Goal: Task Accomplishment & Management: Use online tool/utility

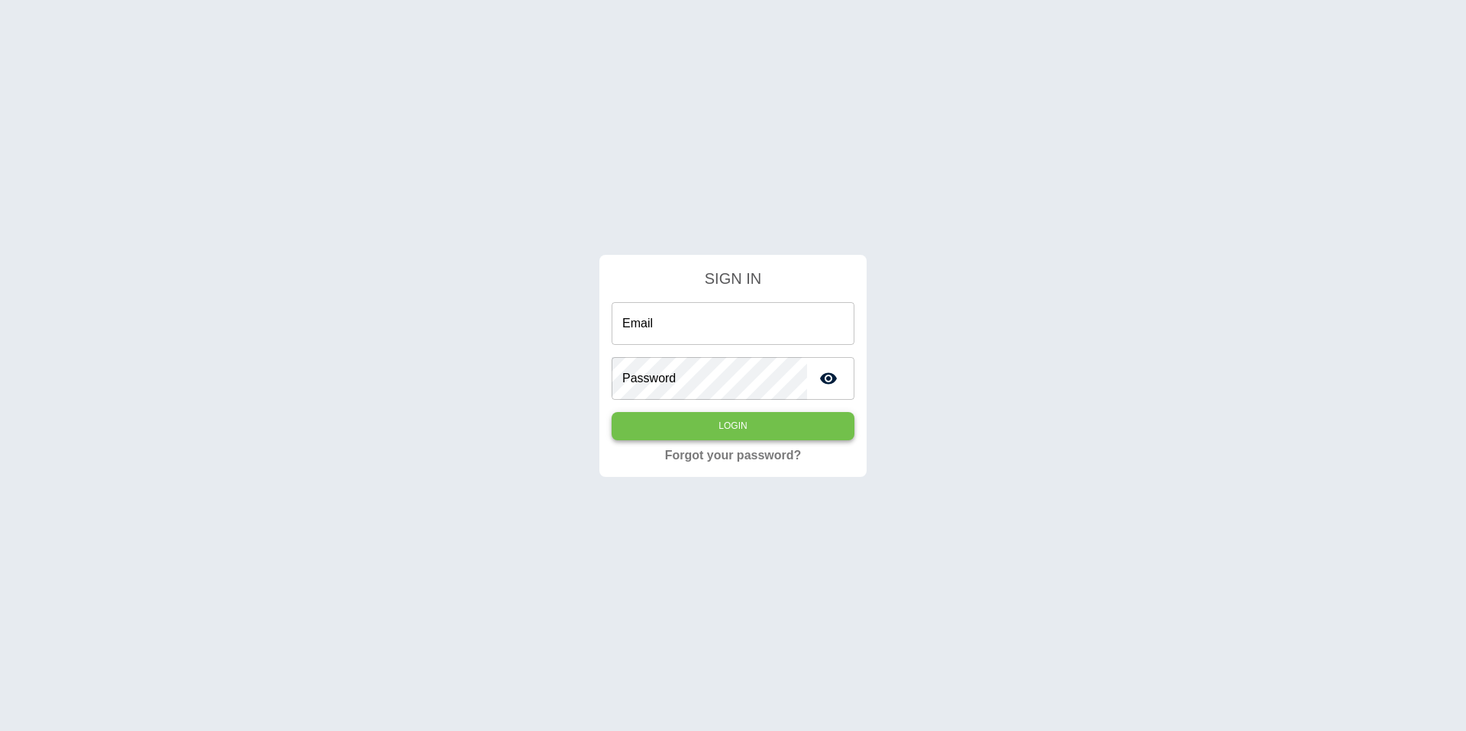
type input "**********"
click at [770, 434] on button "Login" at bounding box center [732, 426] width 243 height 28
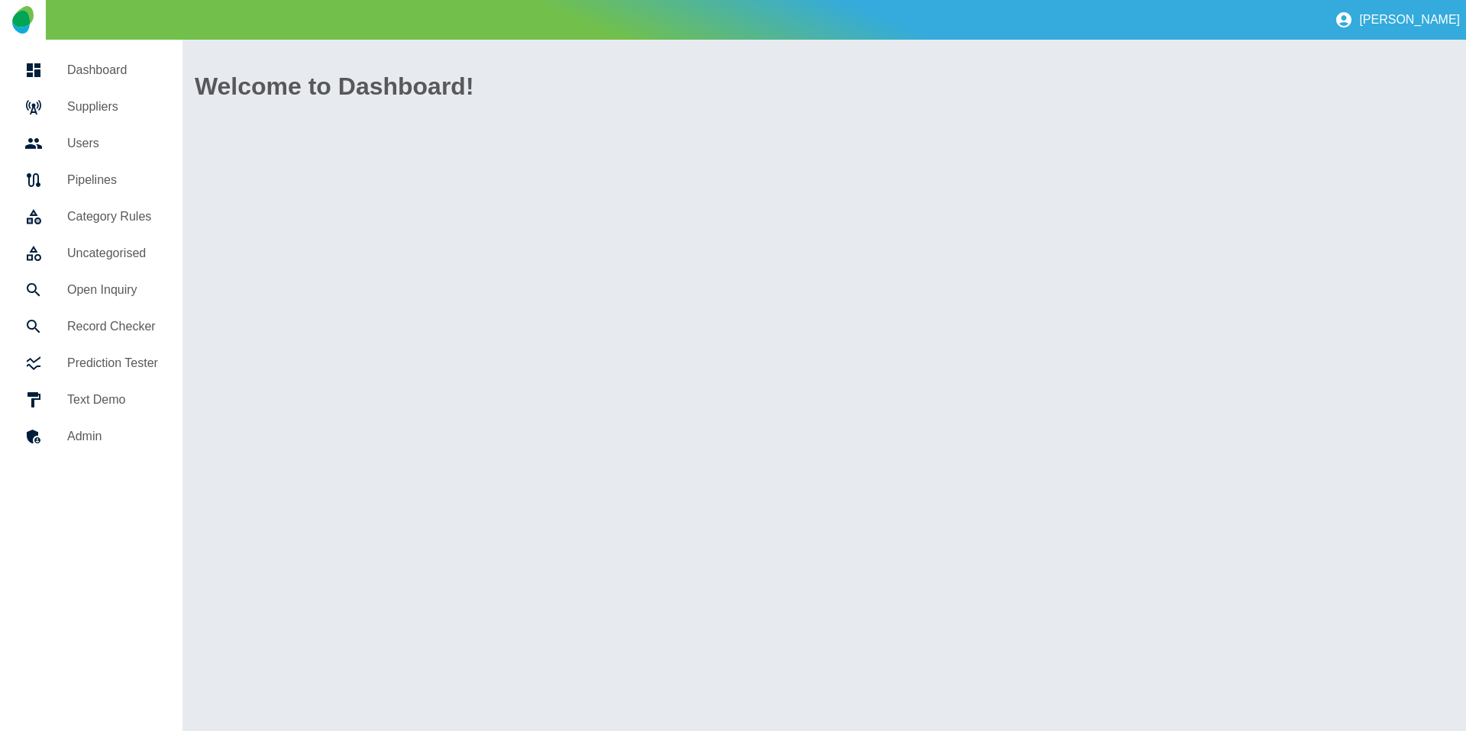
click at [104, 294] on h5 "Open Inquiry" at bounding box center [112, 290] width 91 height 18
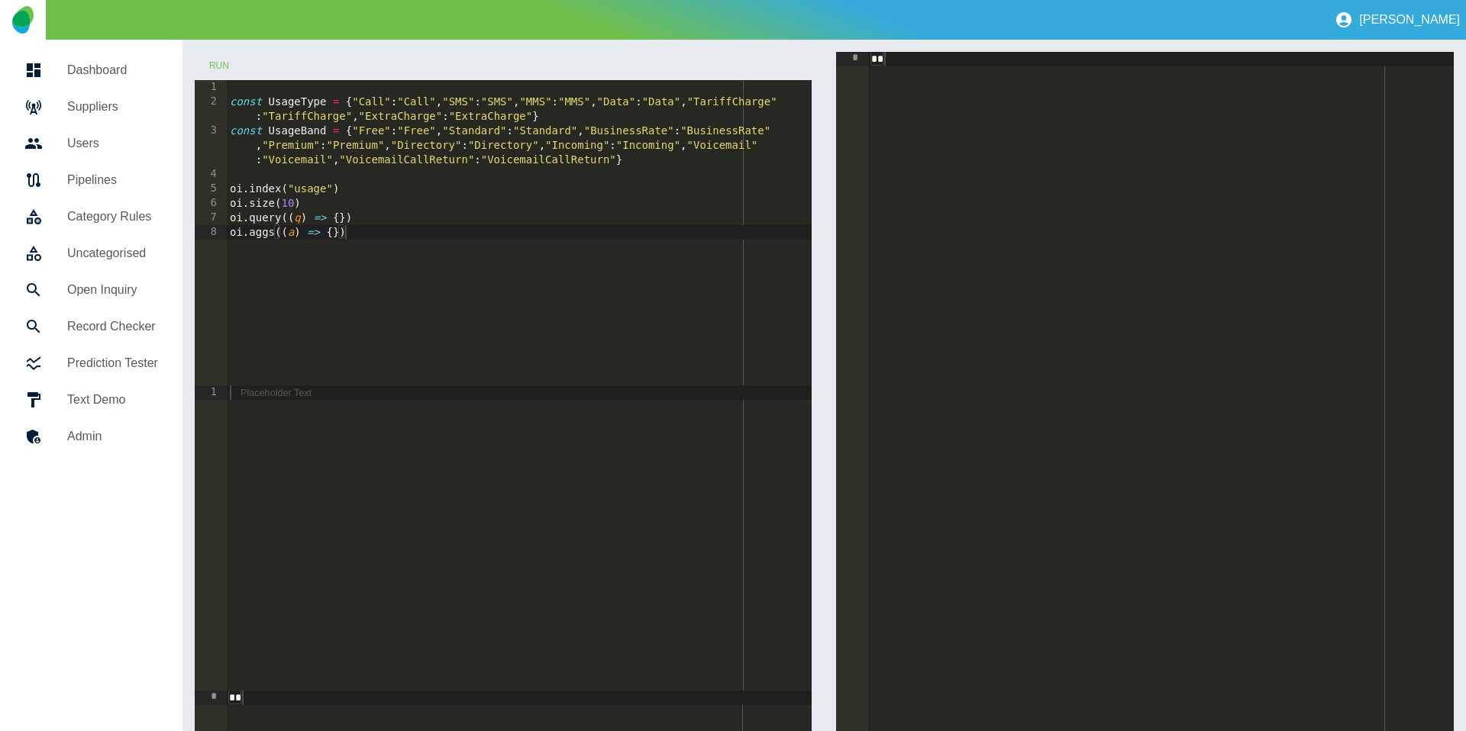
type textarea "**********"
click at [339, 218] on div "const UsageType = { "Call" : "Call" , "SMS" : "SMS" , "MMS" : "MMS" , "Data" : …" at bounding box center [520, 247] width 586 height 334
type textarea "*******"
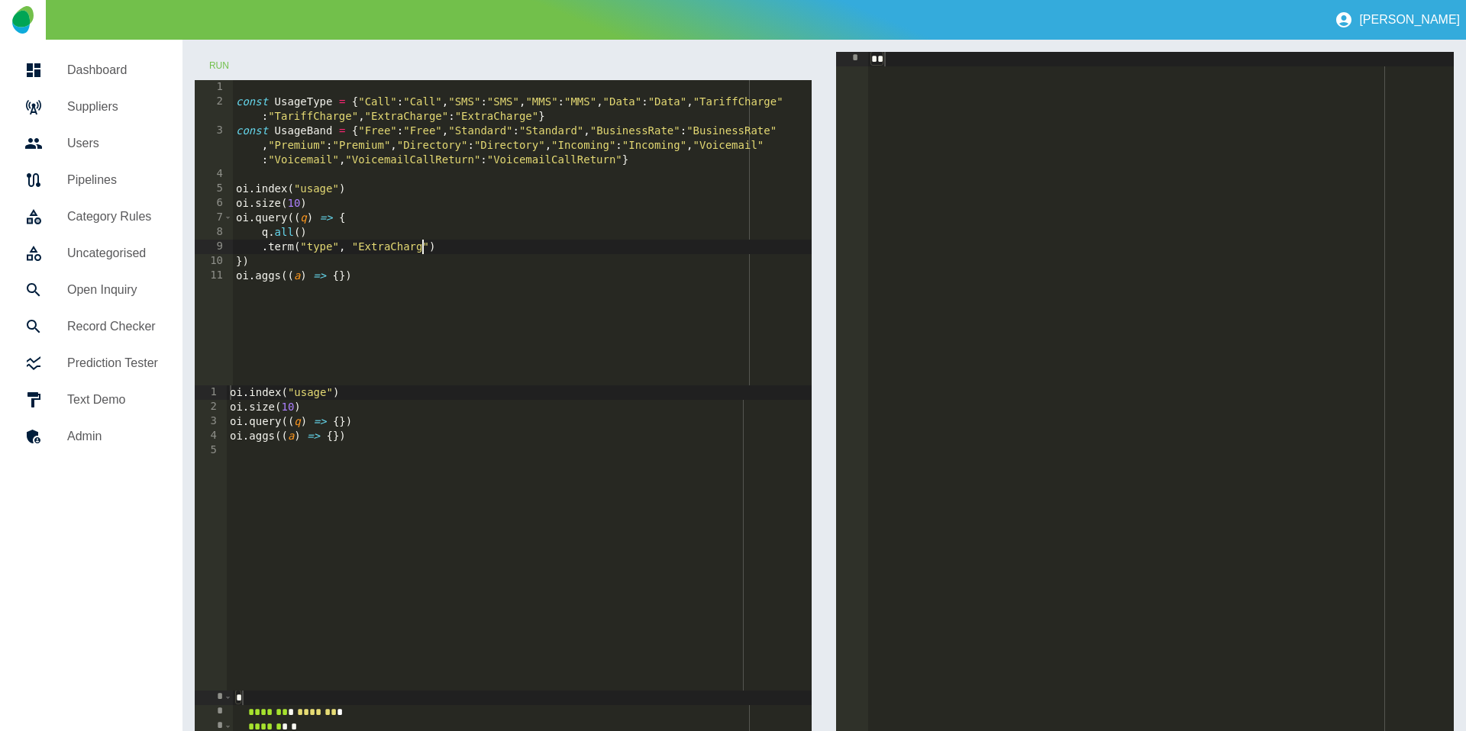
scroll to position [0, 13]
type textarea "**********"
click at [225, 65] on button "Run" at bounding box center [219, 66] width 49 height 28
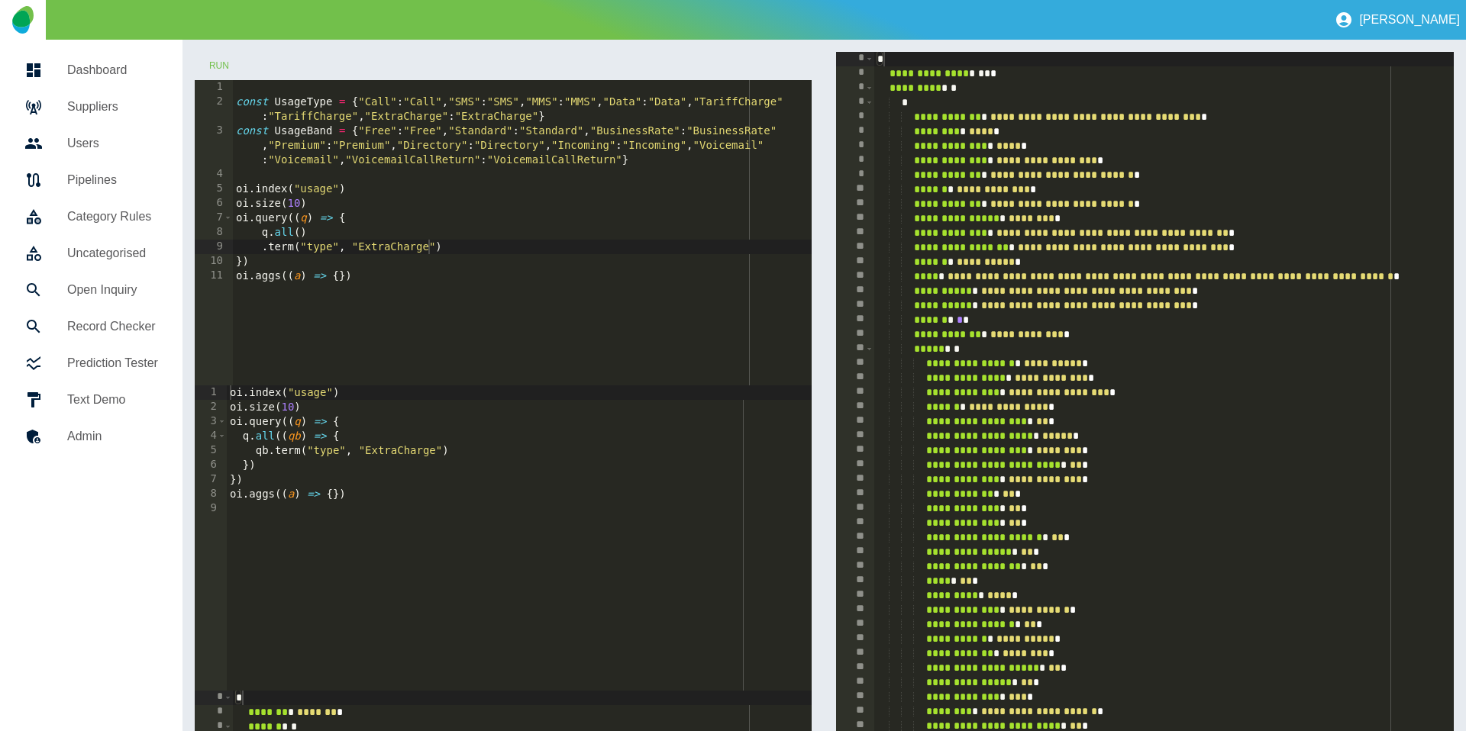
type textarea "**********"
drag, startPoint x: 1270, startPoint y: 307, endPoint x: 1040, endPoint y: 308, distance: 229.0
click at [1040, 308] on div "**********" at bounding box center [1396, 538] width 1045 height 973
click at [121, 105] on h5 "Suppliers" at bounding box center [112, 107] width 91 height 18
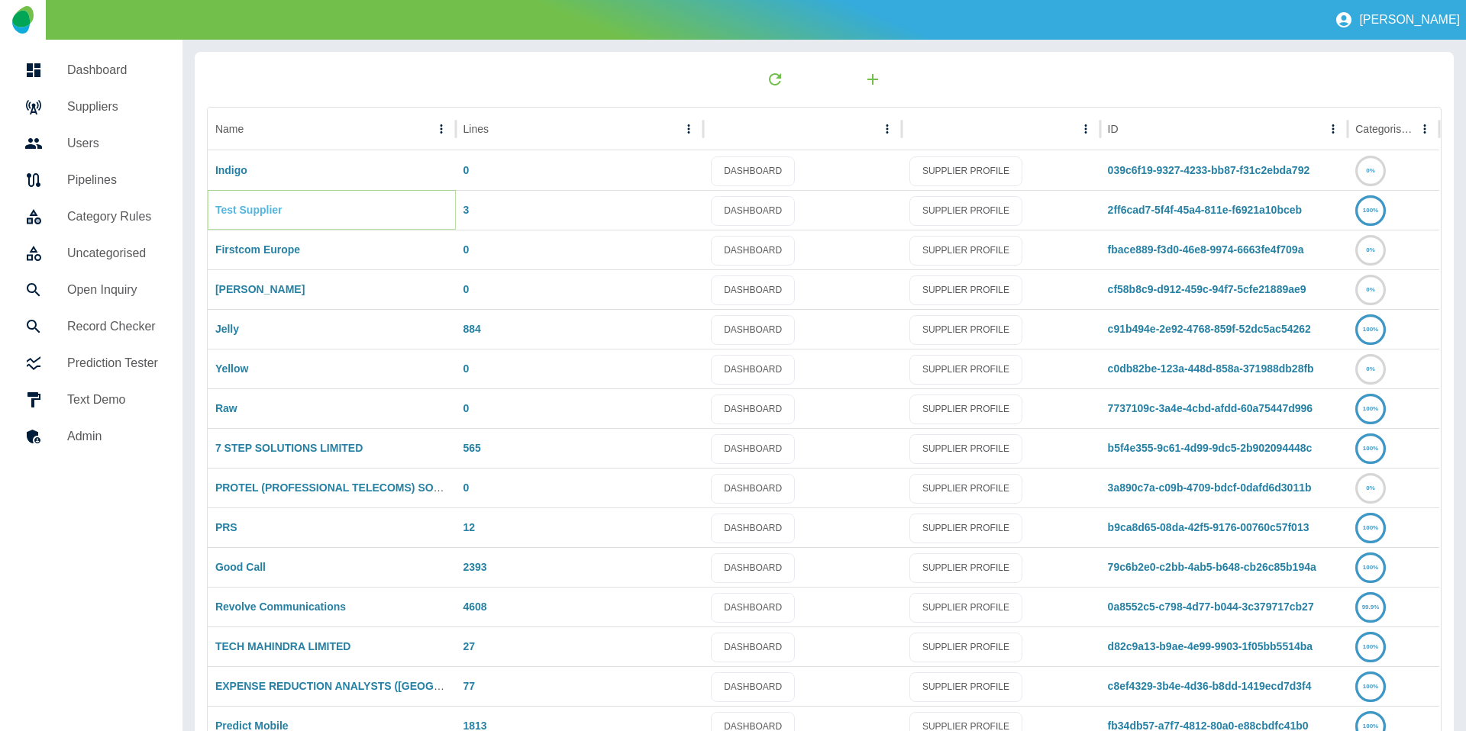
click at [244, 211] on link "Test Supplier" at bounding box center [248, 210] width 67 height 12
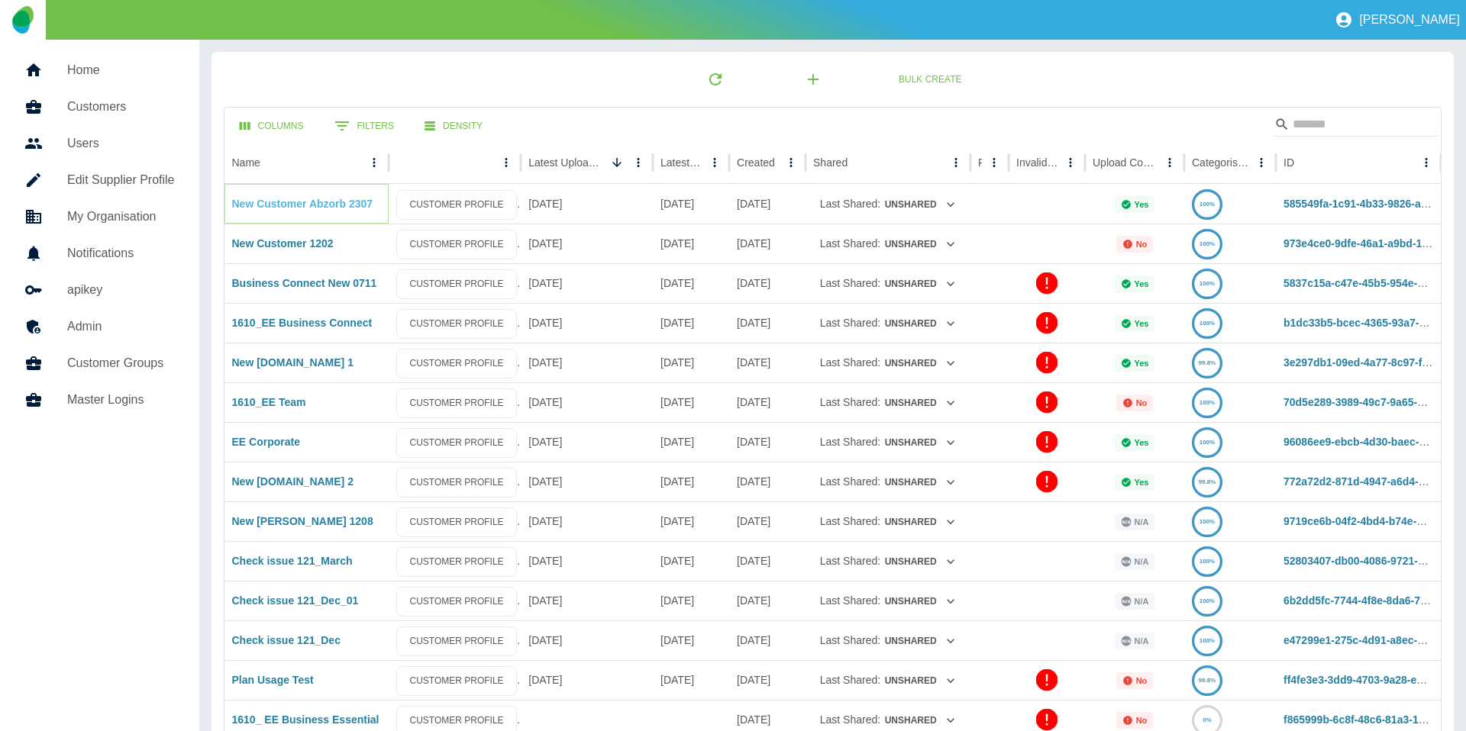
click at [273, 205] on link "New Customer Abzorb 2307" at bounding box center [302, 204] width 141 height 12
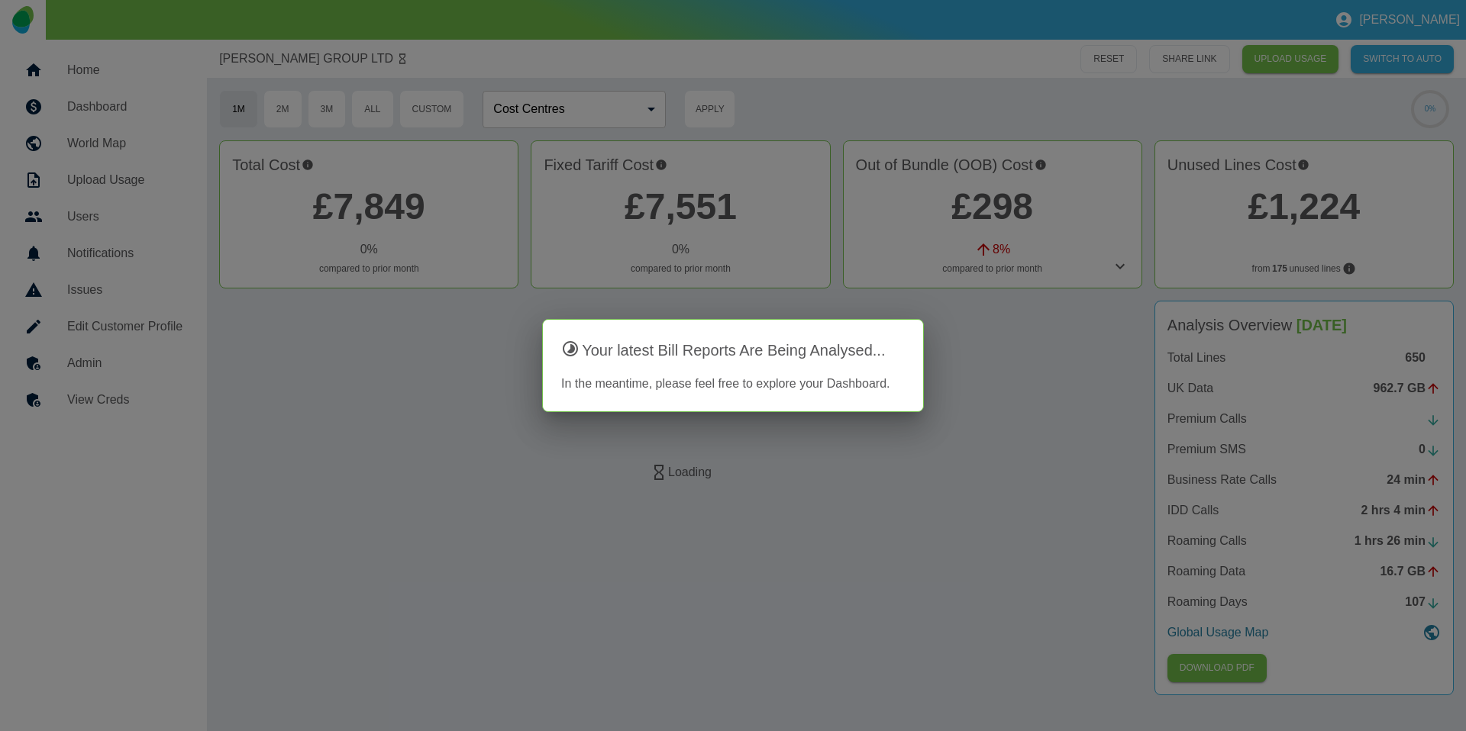
click at [401, 207] on div at bounding box center [369, 214] width 298 height 147
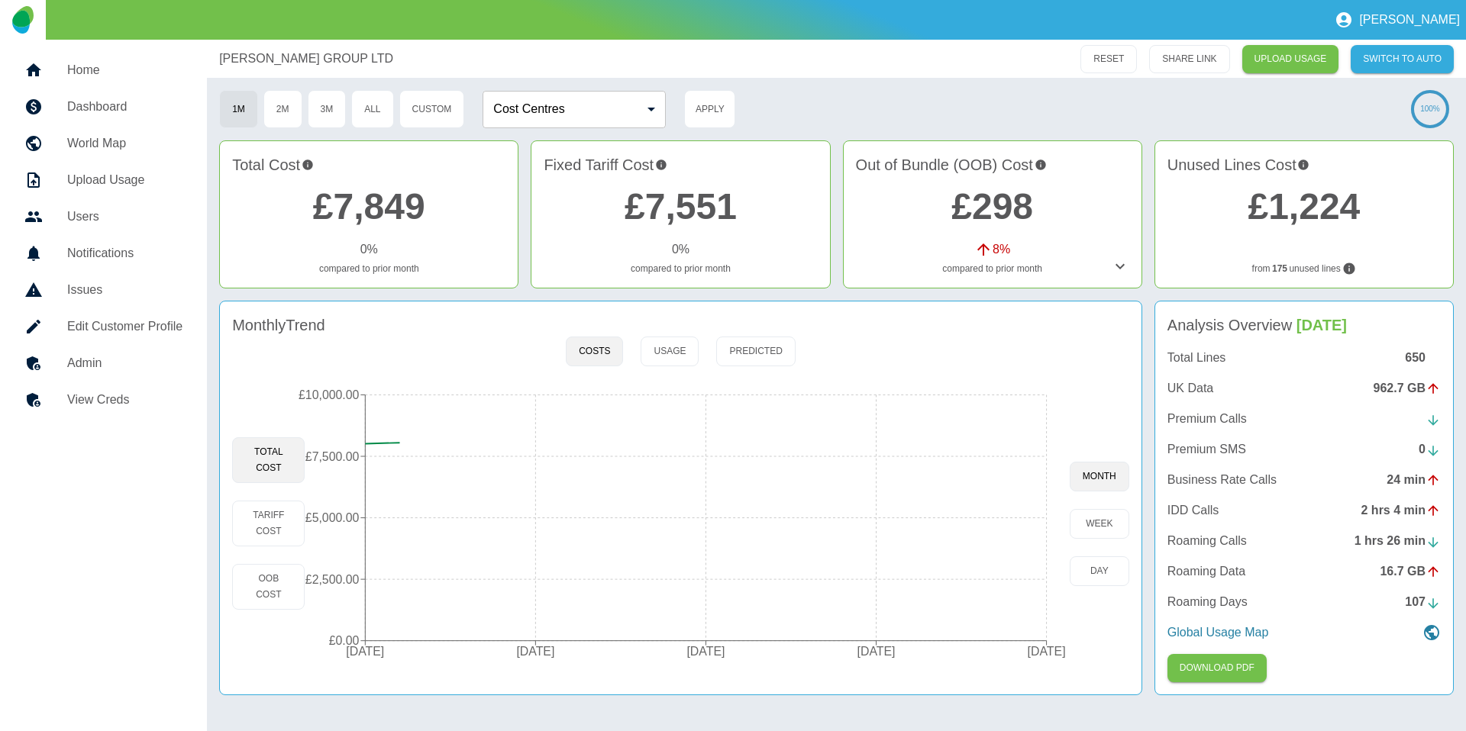
click at [392, 209] on link "£7,849" at bounding box center [369, 206] width 112 height 40
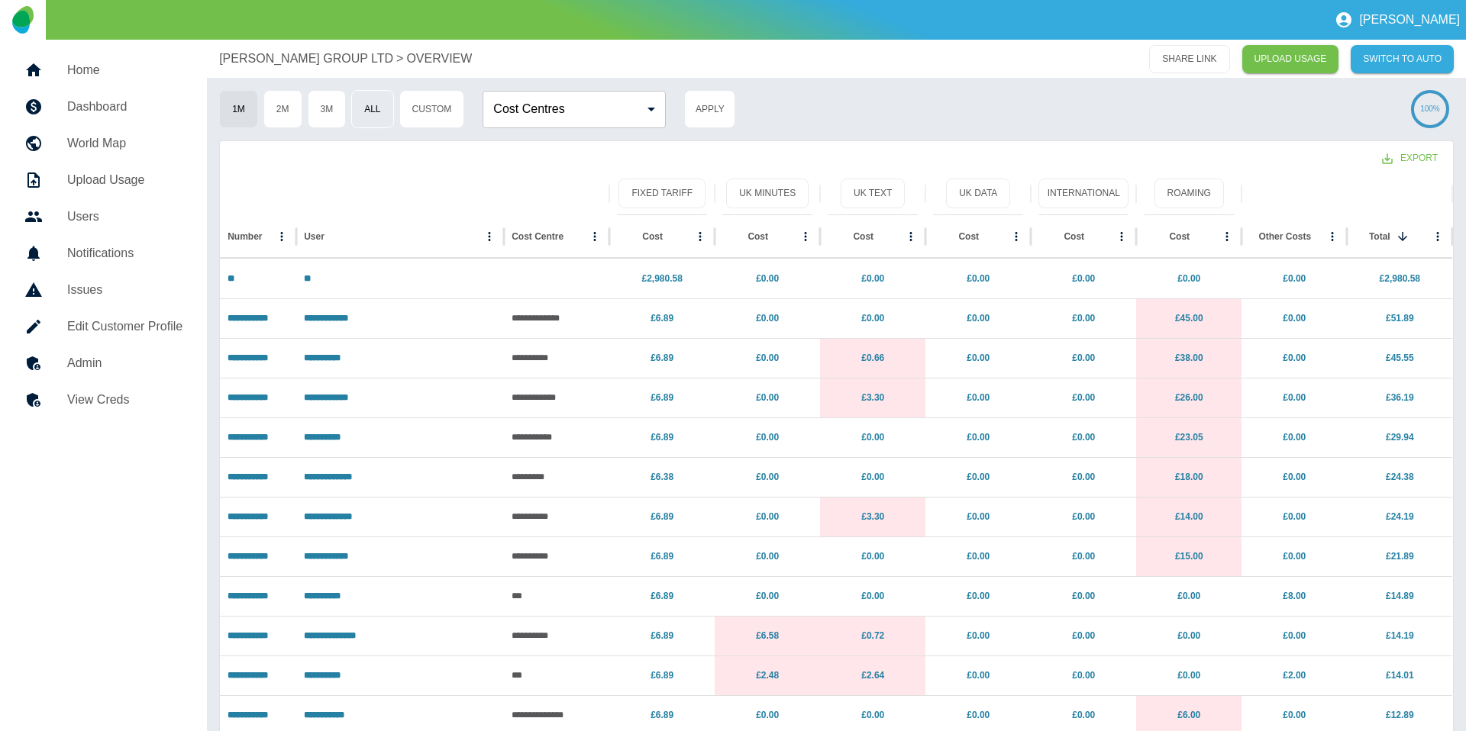
click at [380, 110] on button "All" at bounding box center [372, 109] width 42 height 38
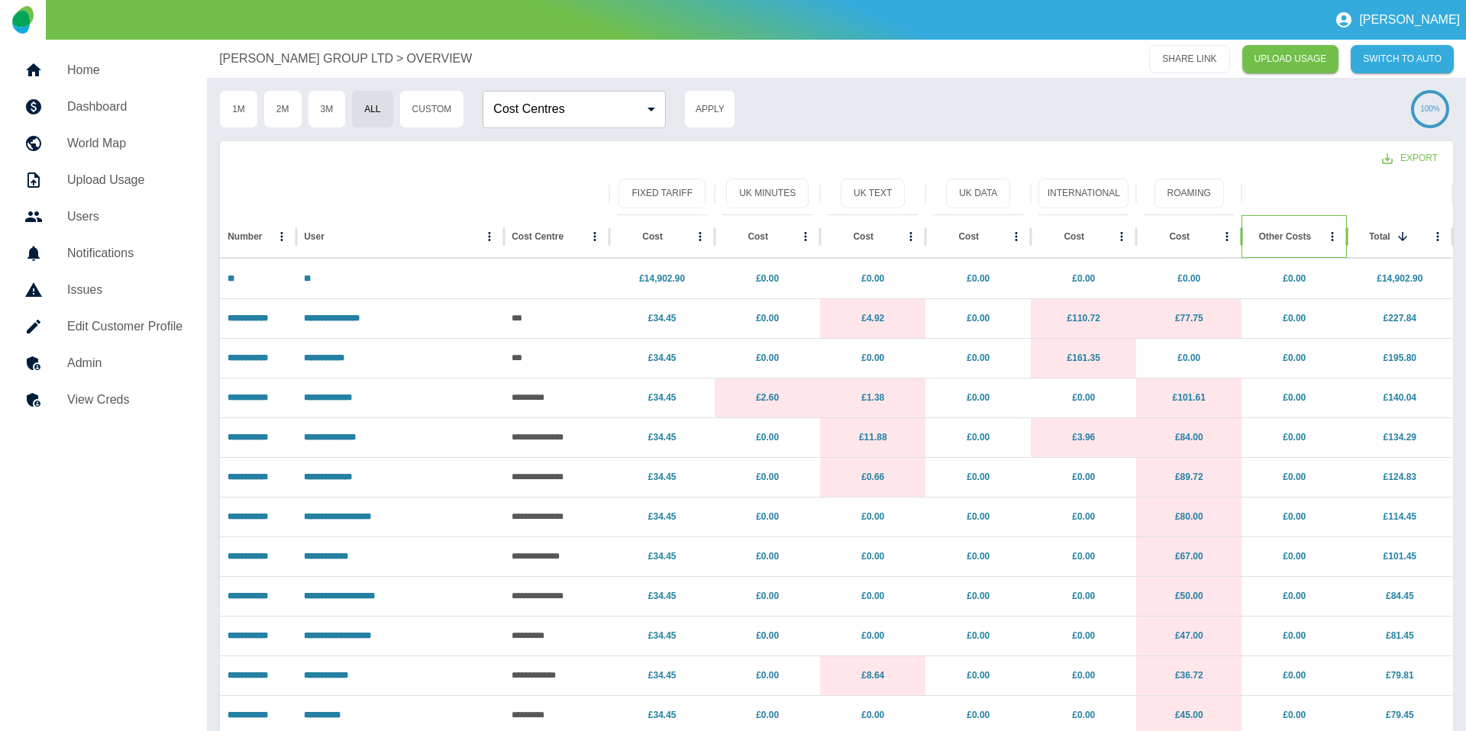
click at [1295, 240] on div "Other Costs" at bounding box center [1284, 236] width 53 height 11
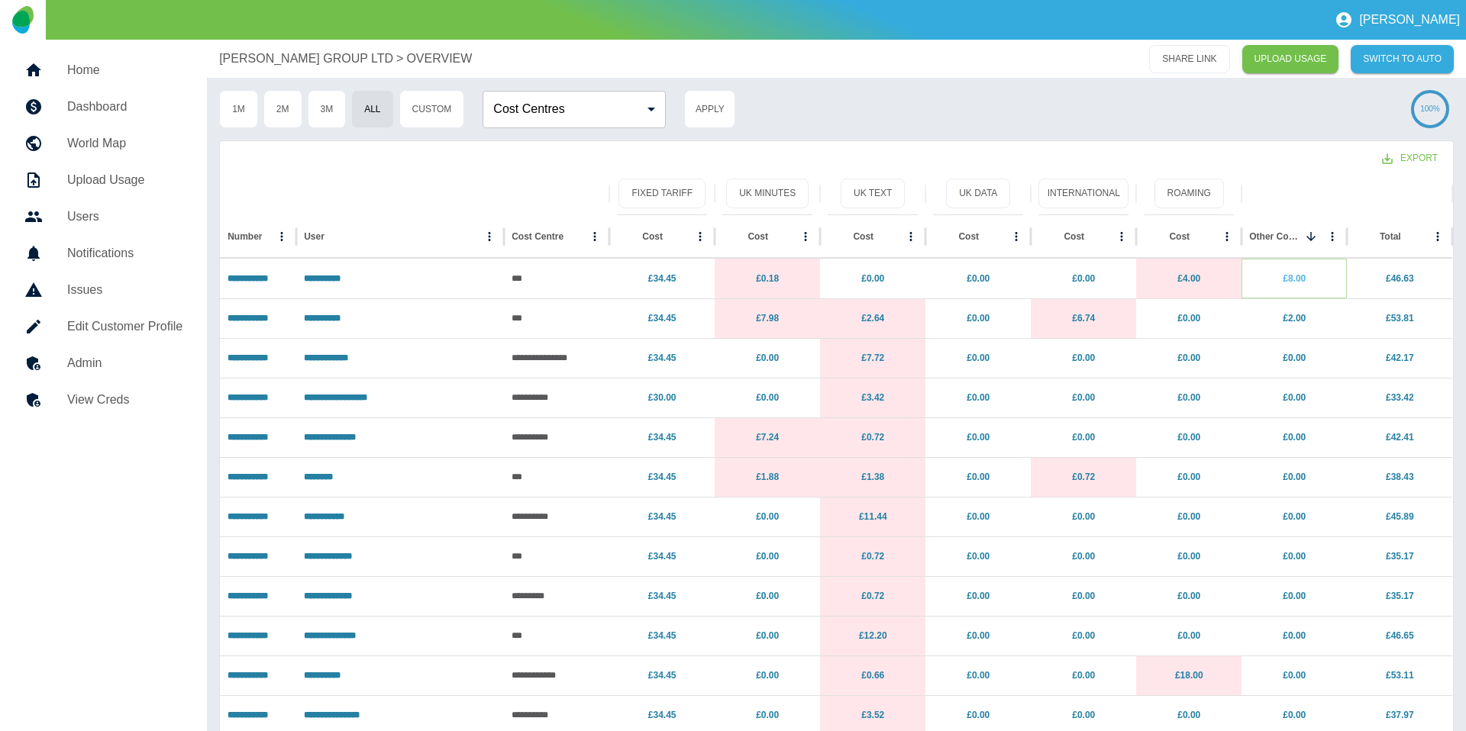
click at [1292, 282] on link "£8.00" at bounding box center [1293, 278] width 23 height 11
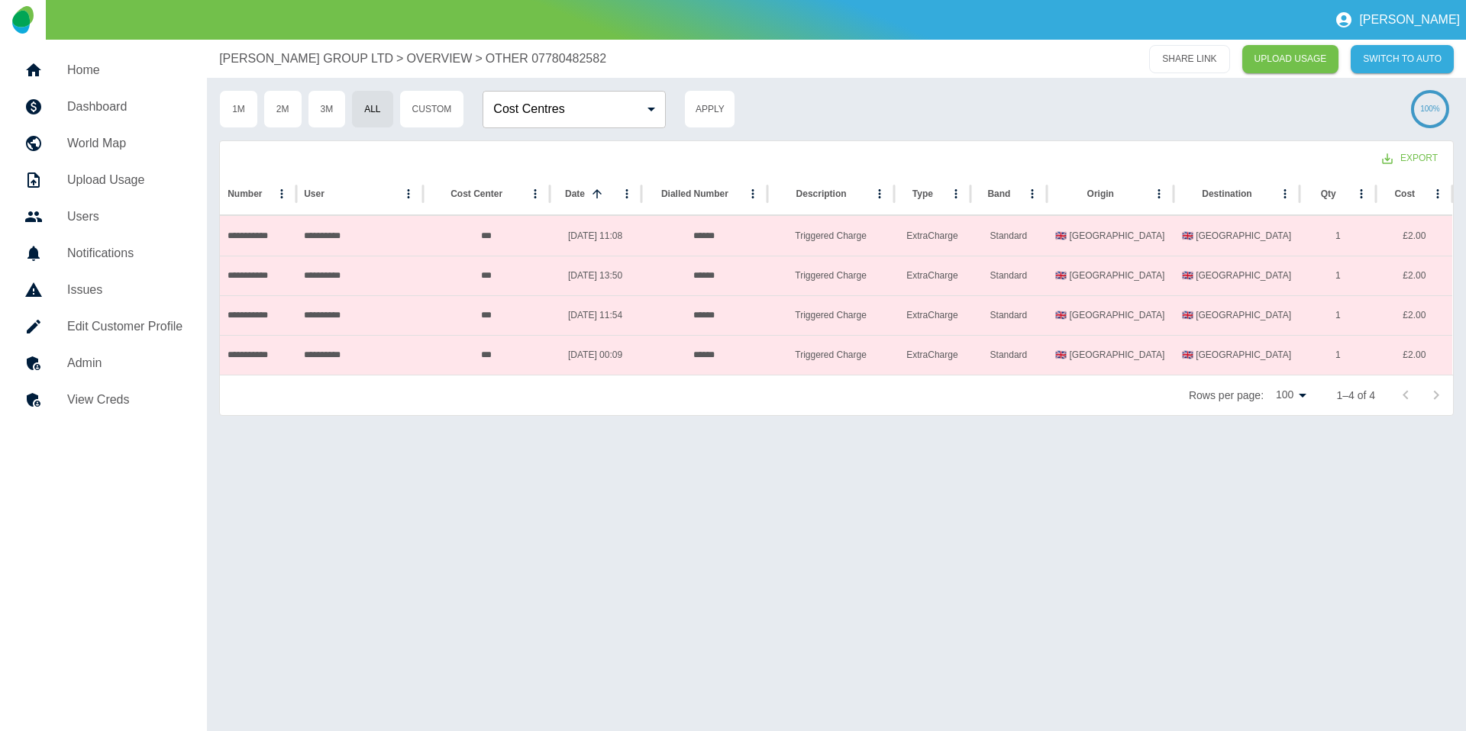
click at [420, 53] on p "OVERVIEW" at bounding box center [439, 59] width 66 height 18
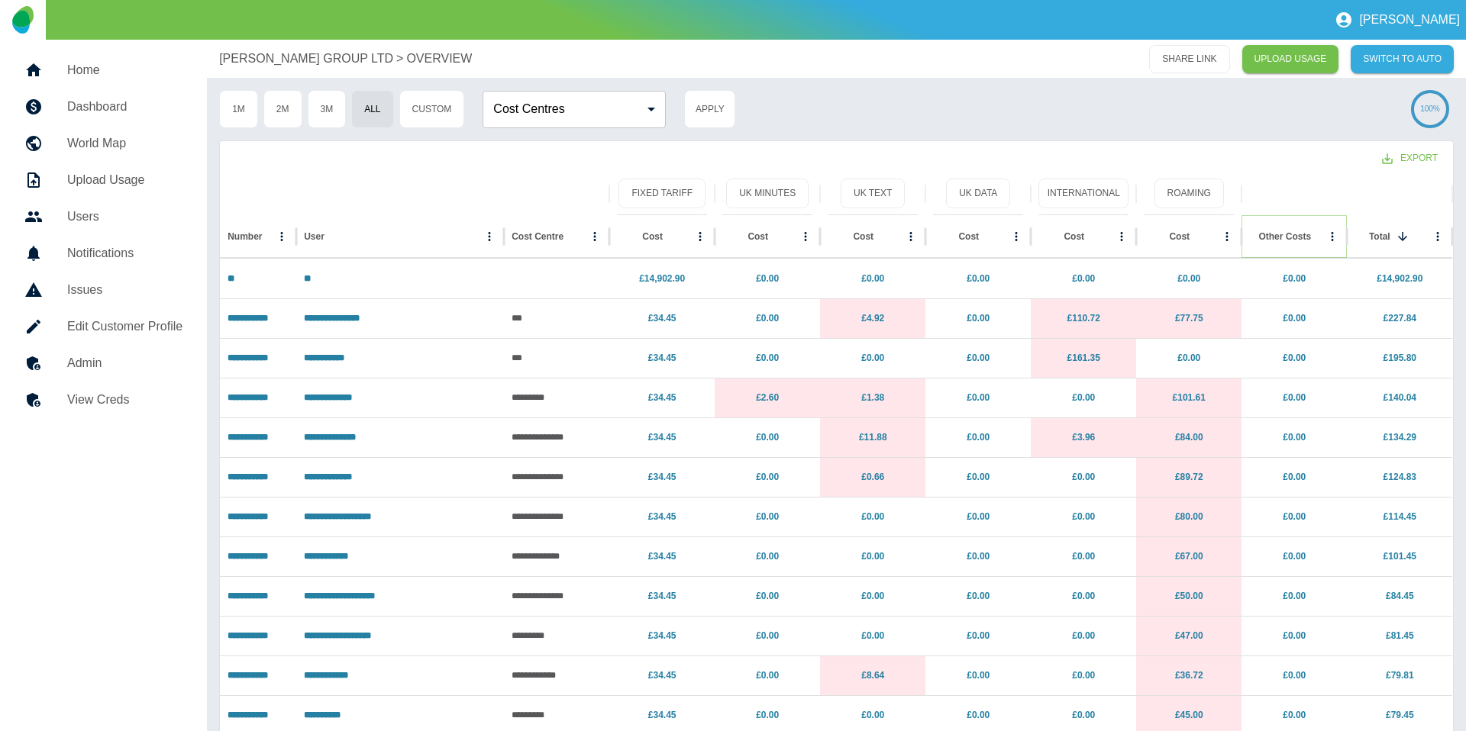
click at [1316, 234] on icon "Sort" at bounding box center [1323, 237] width 14 height 14
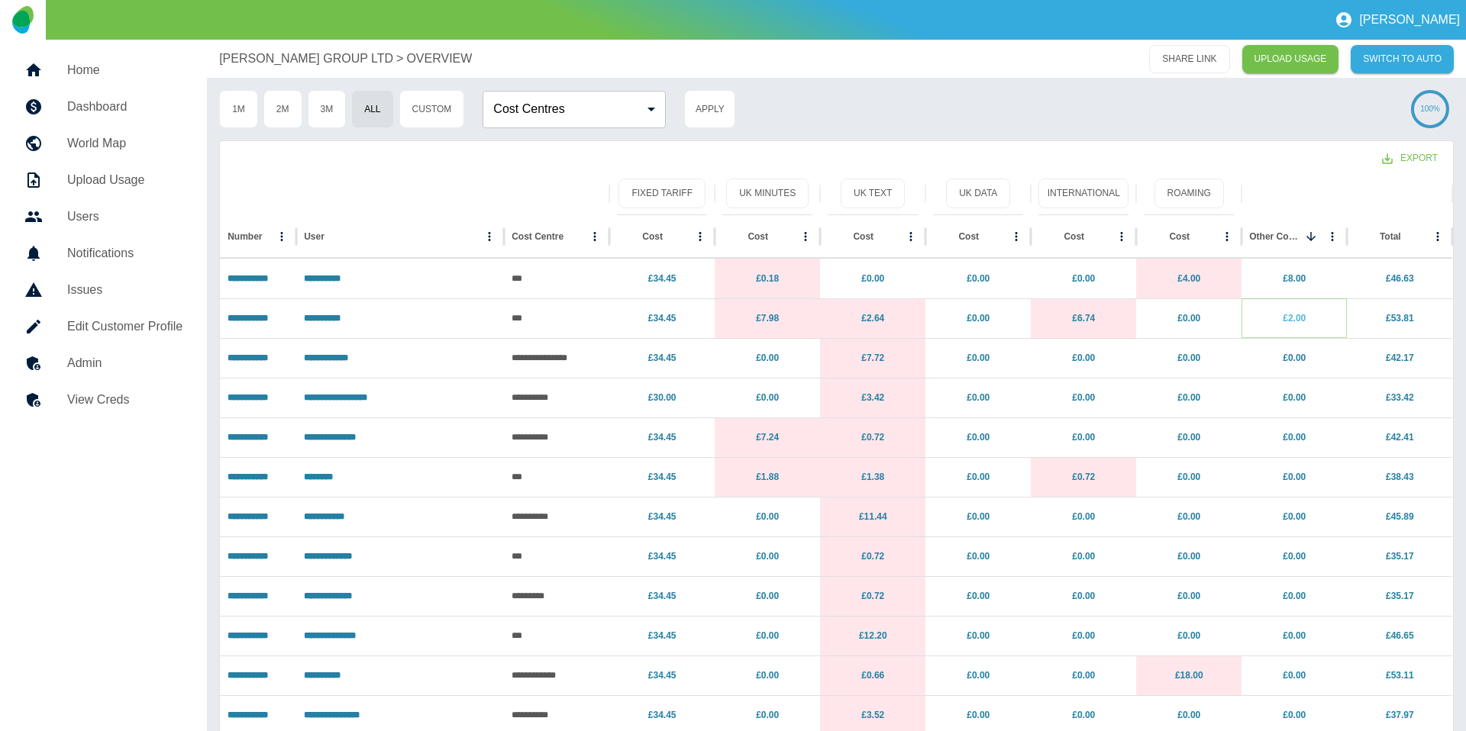
click at [1299, 320] on link "£2.00" at bounding box center [1293, 318] width 23 height 11
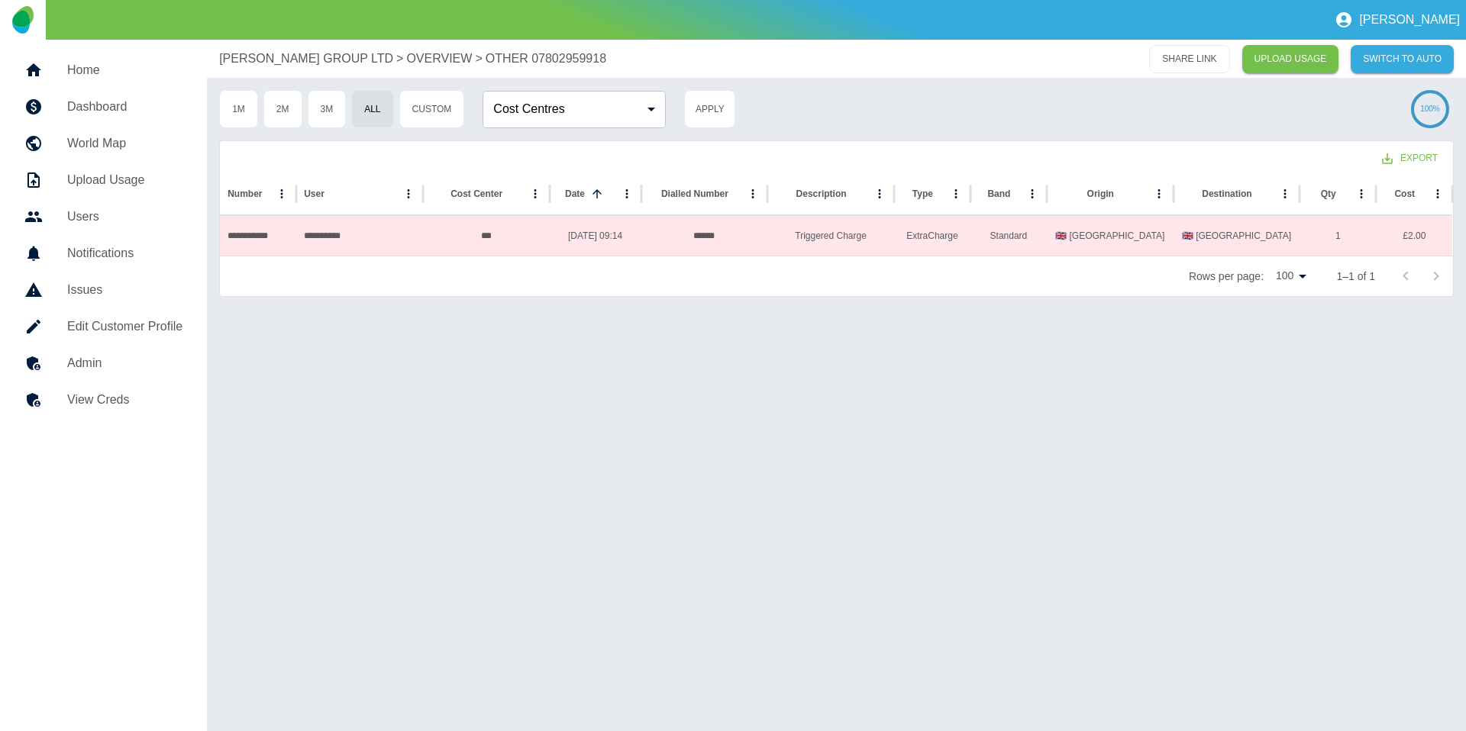
click at [306, 60] on p "[PERSON_NAME] GROUP LTD" at bounding box center [306, 59] width 174 height 18
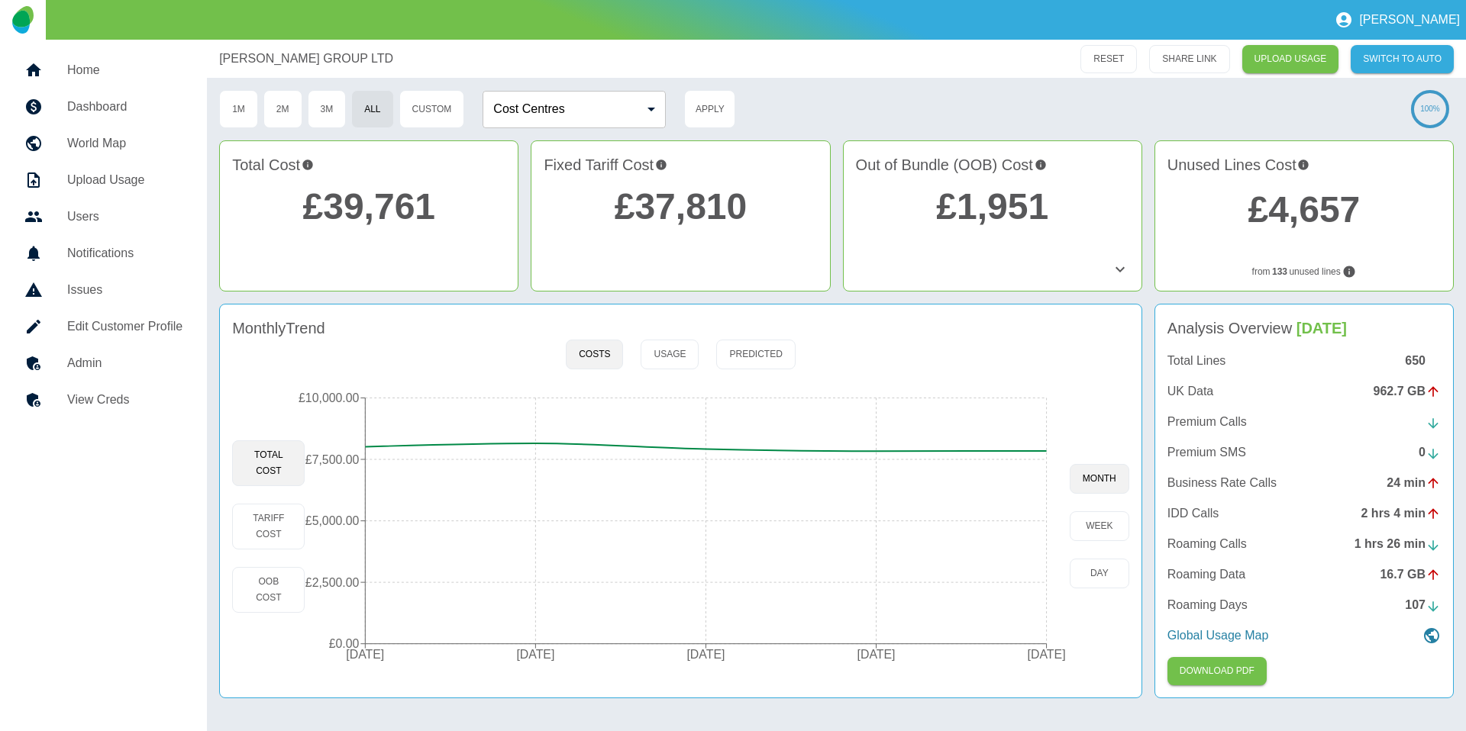
click at [1128, 271] on icon at bounding box center [1120, 269] width 18 height 18
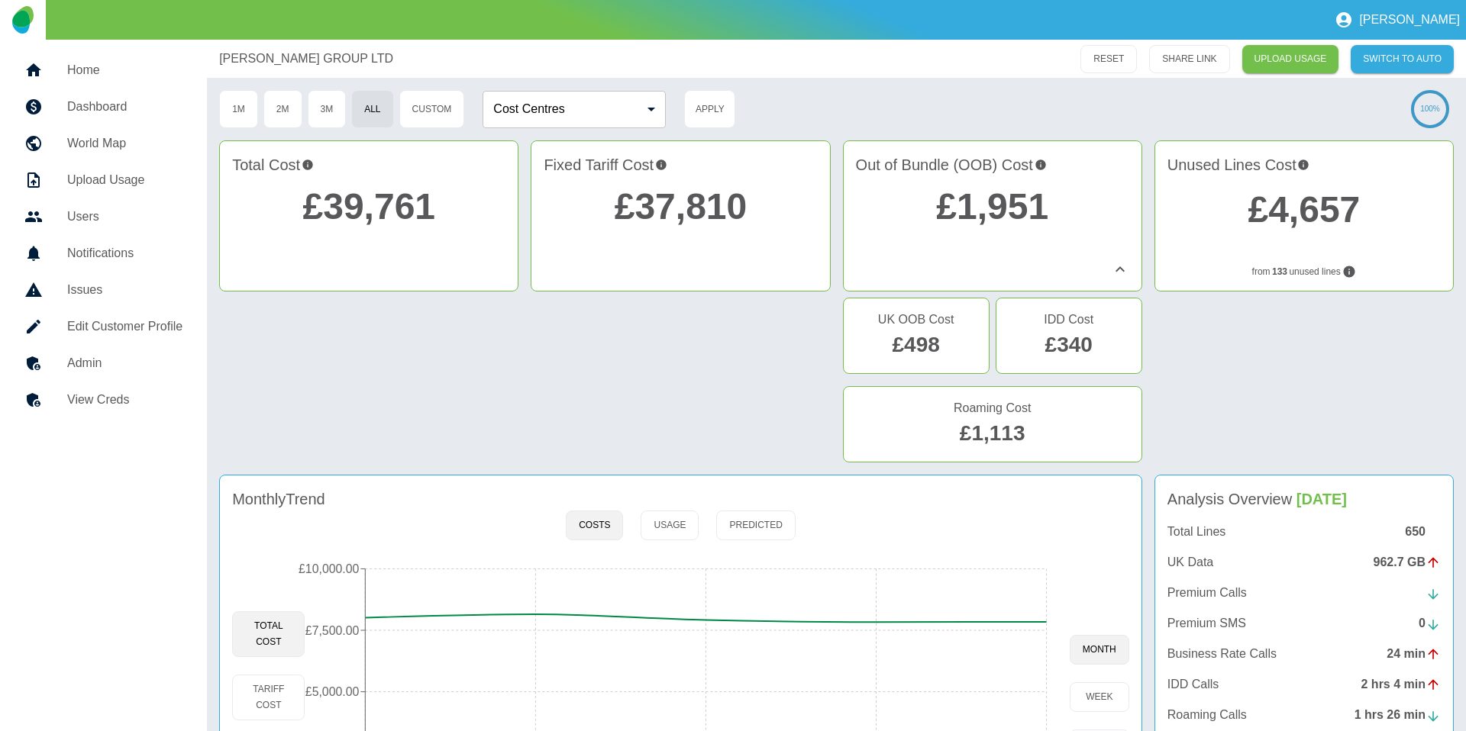
click at [363, 215] on link "£39,761" at bounding box center [369, 206] width 133 height 40
click at [1017, 202] on link "£1,951" at bounding box center [992, 206] width 112 height 40
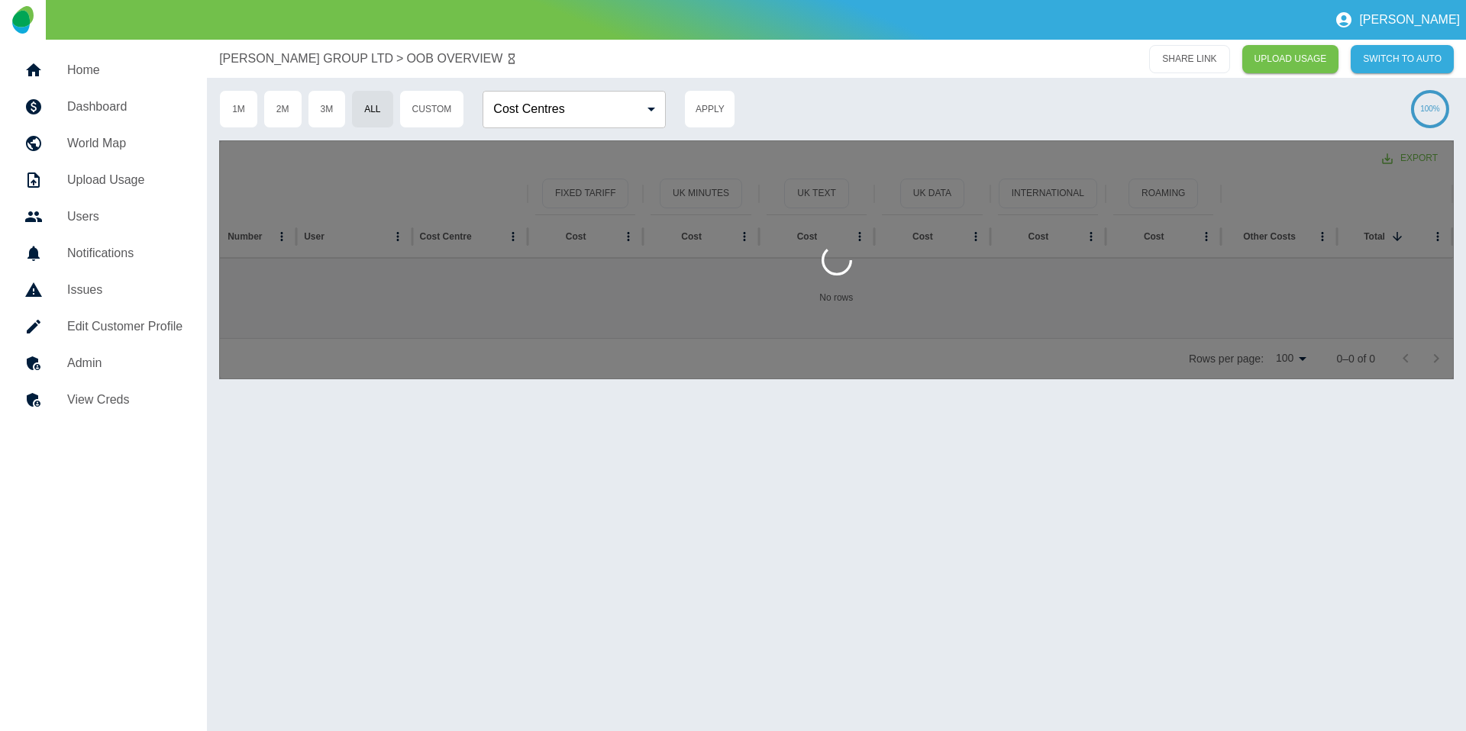
click at [1289, 240] on div at bounding box center [836, 259] width 1234 height 239
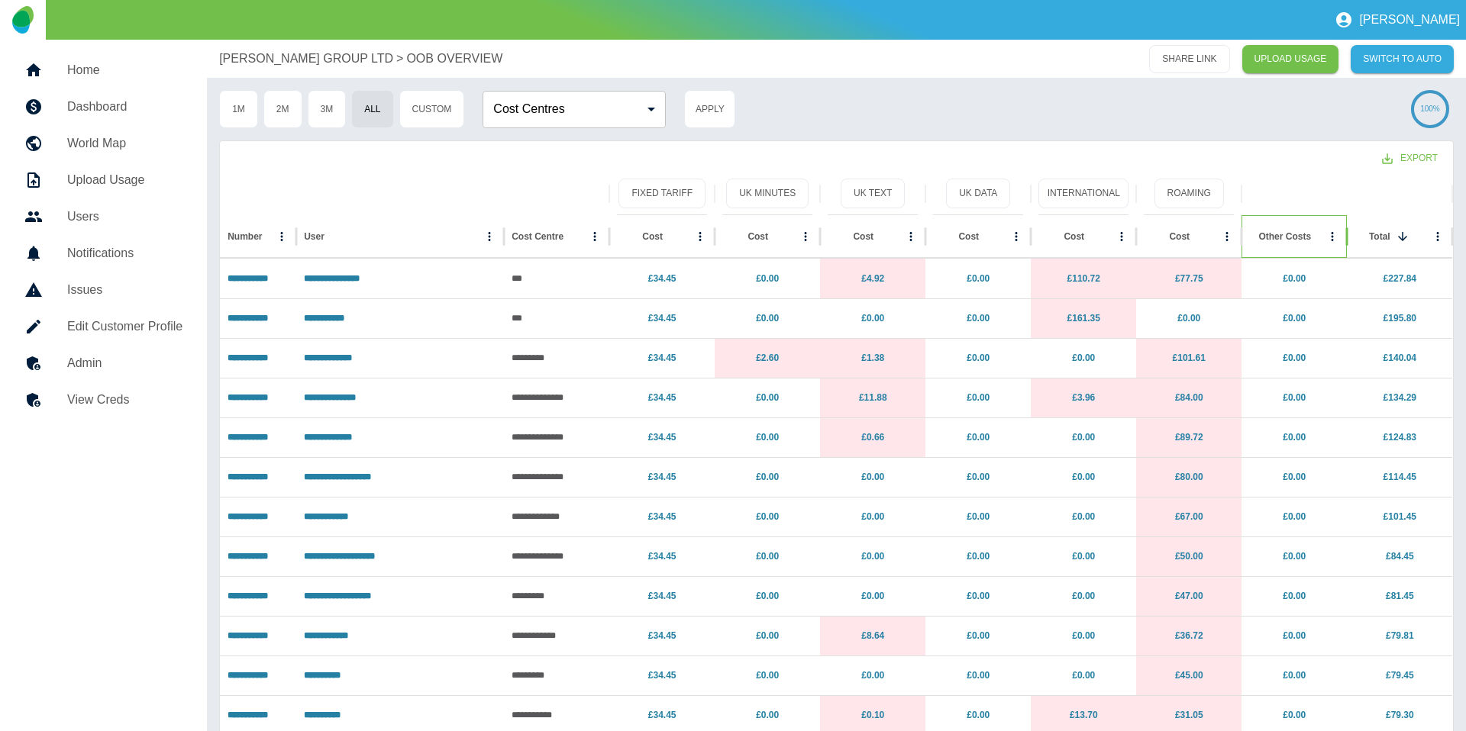
click at [1296, 239] on div "Other Costs" at bounding box center [1284, 236] width 53 height 11
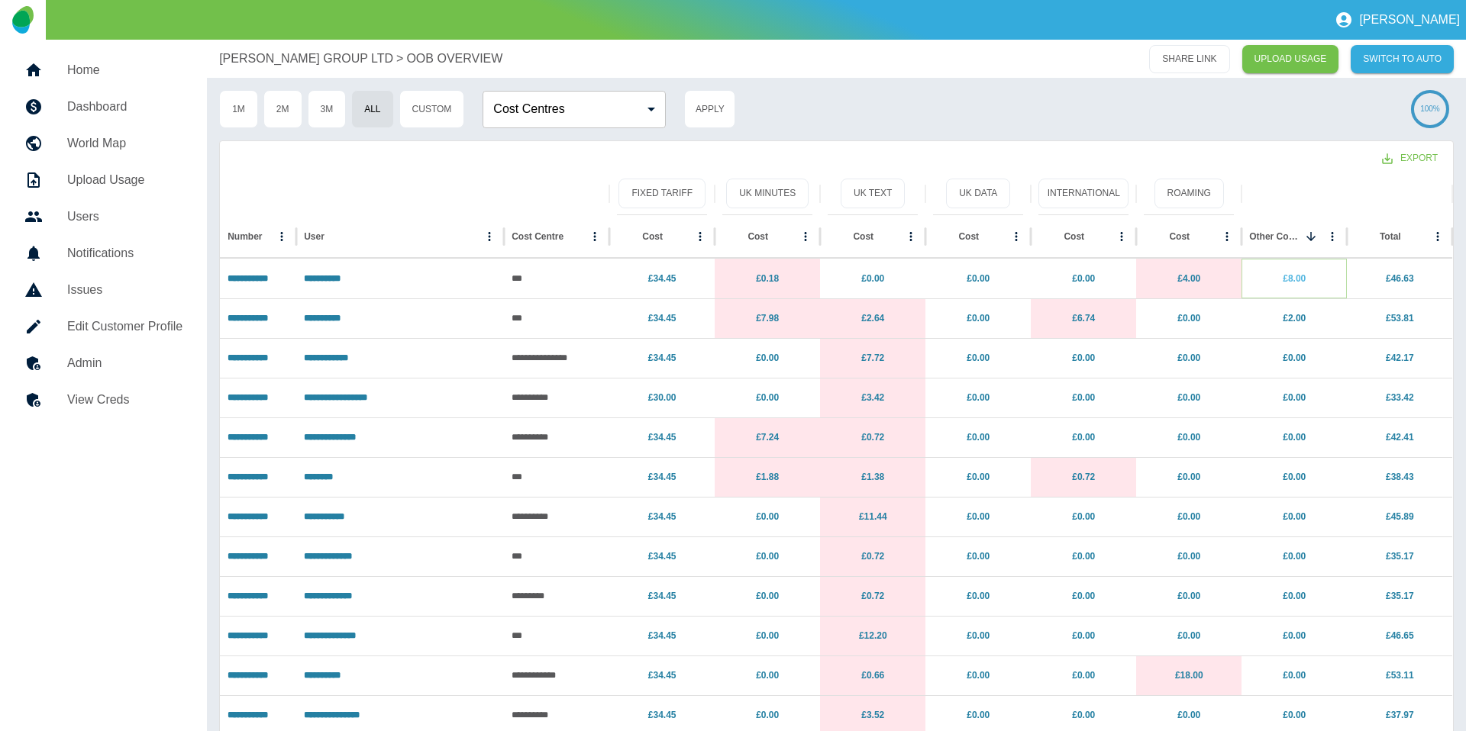
click at [1298, 282] on link "£8.00" at bounding box center [1293, 278] width 23 height 11
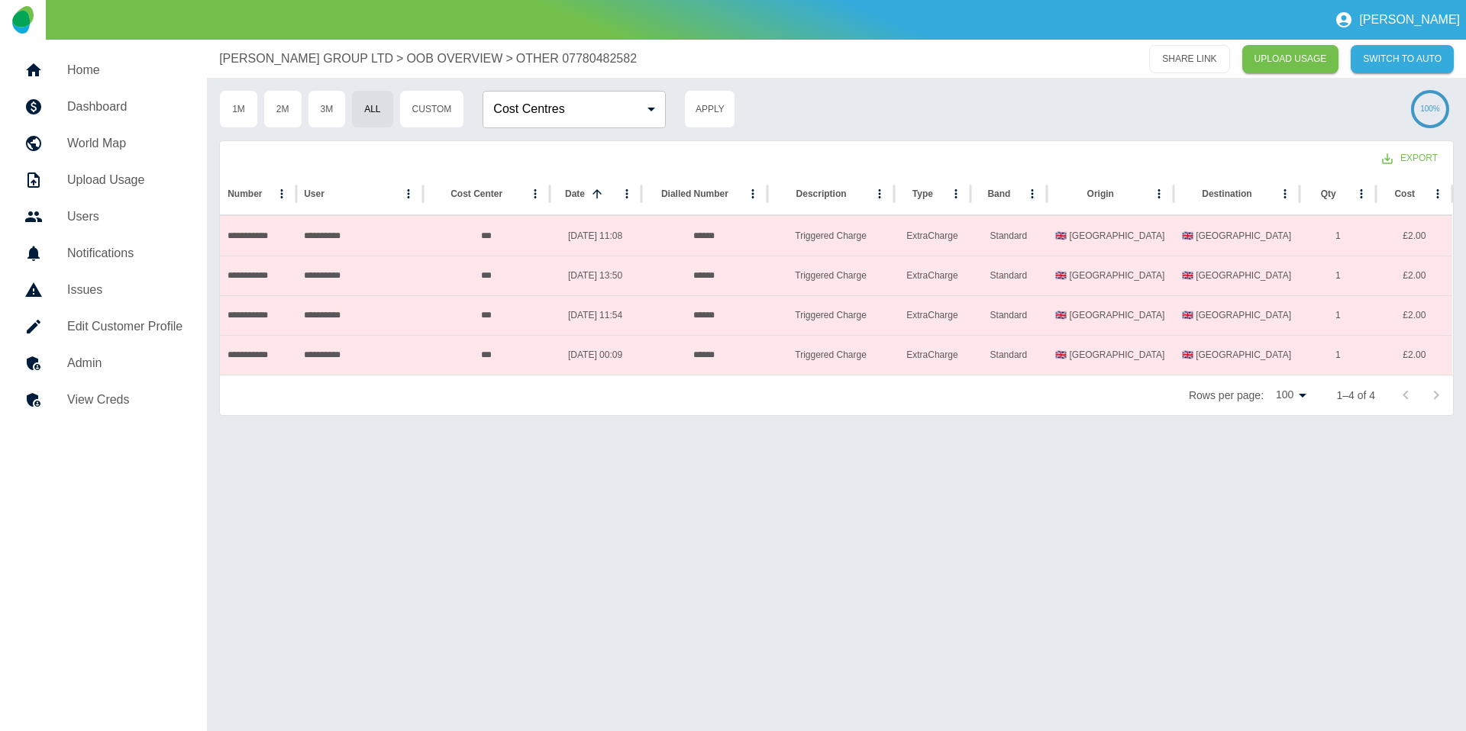
click at [471, 64] on p "OOB OVERVIEW" at bounding box center [454, 59] width 96 height 18
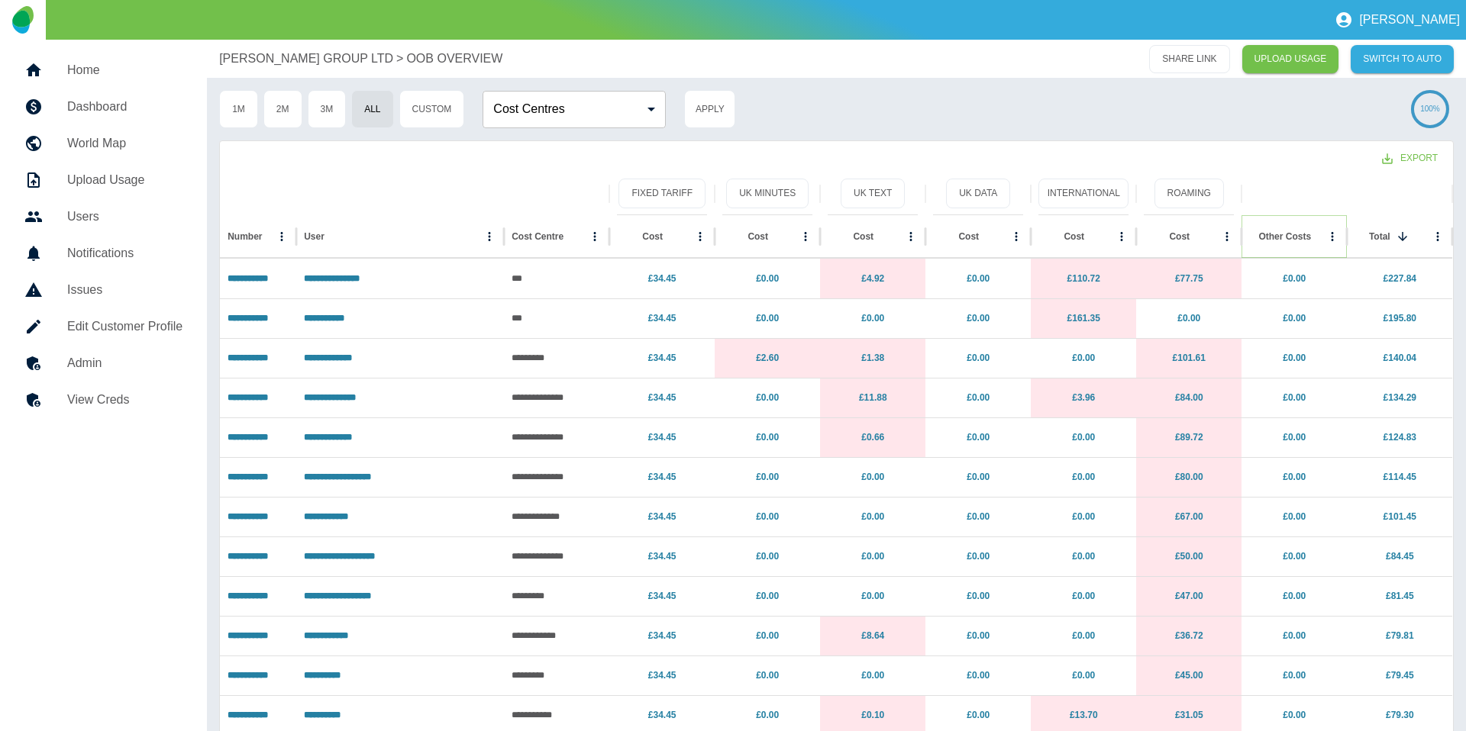
click at [1312, 239] on button "Sort" at bounding box center [1322, 236] width 21 height 21
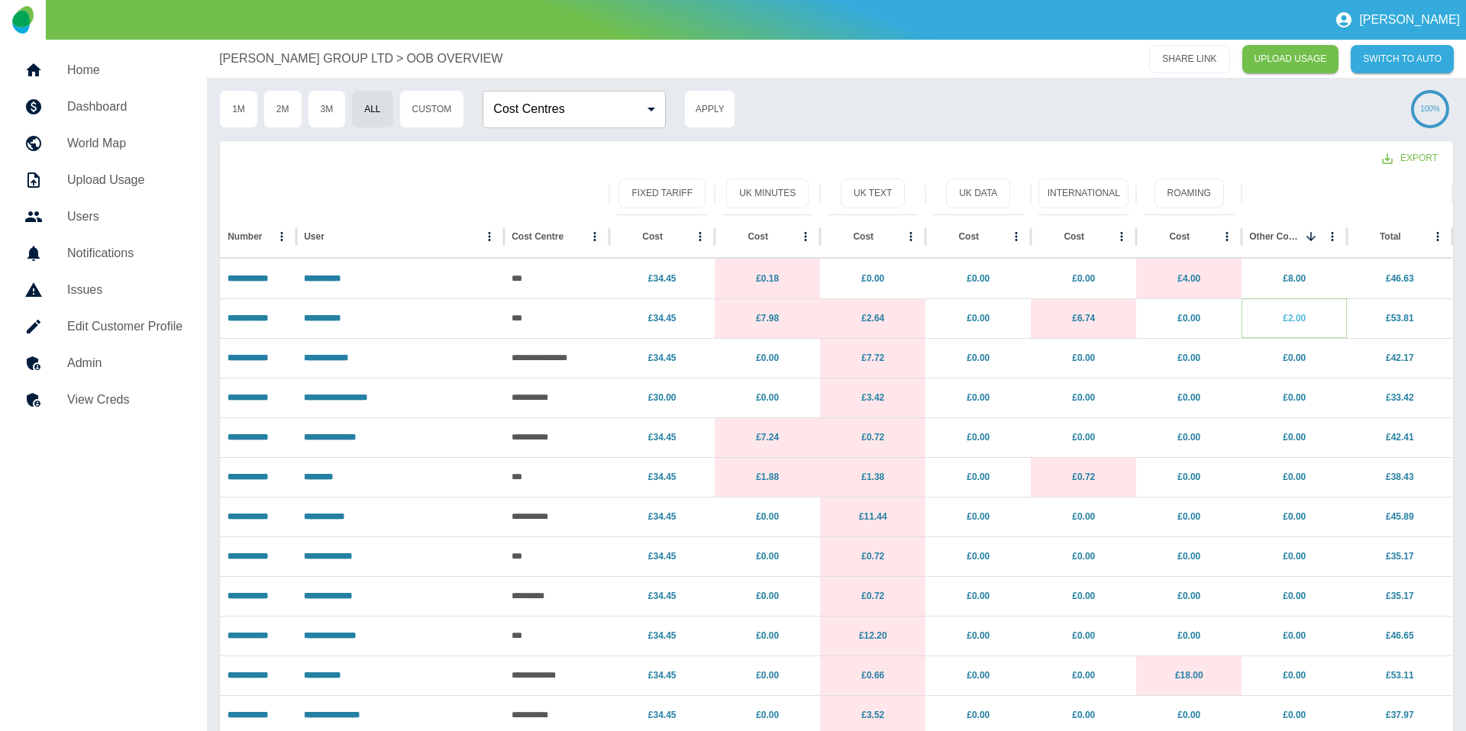
click at [1302, 321] on link "£2.00" at bounding box center [1293, 318] width 23 height 11
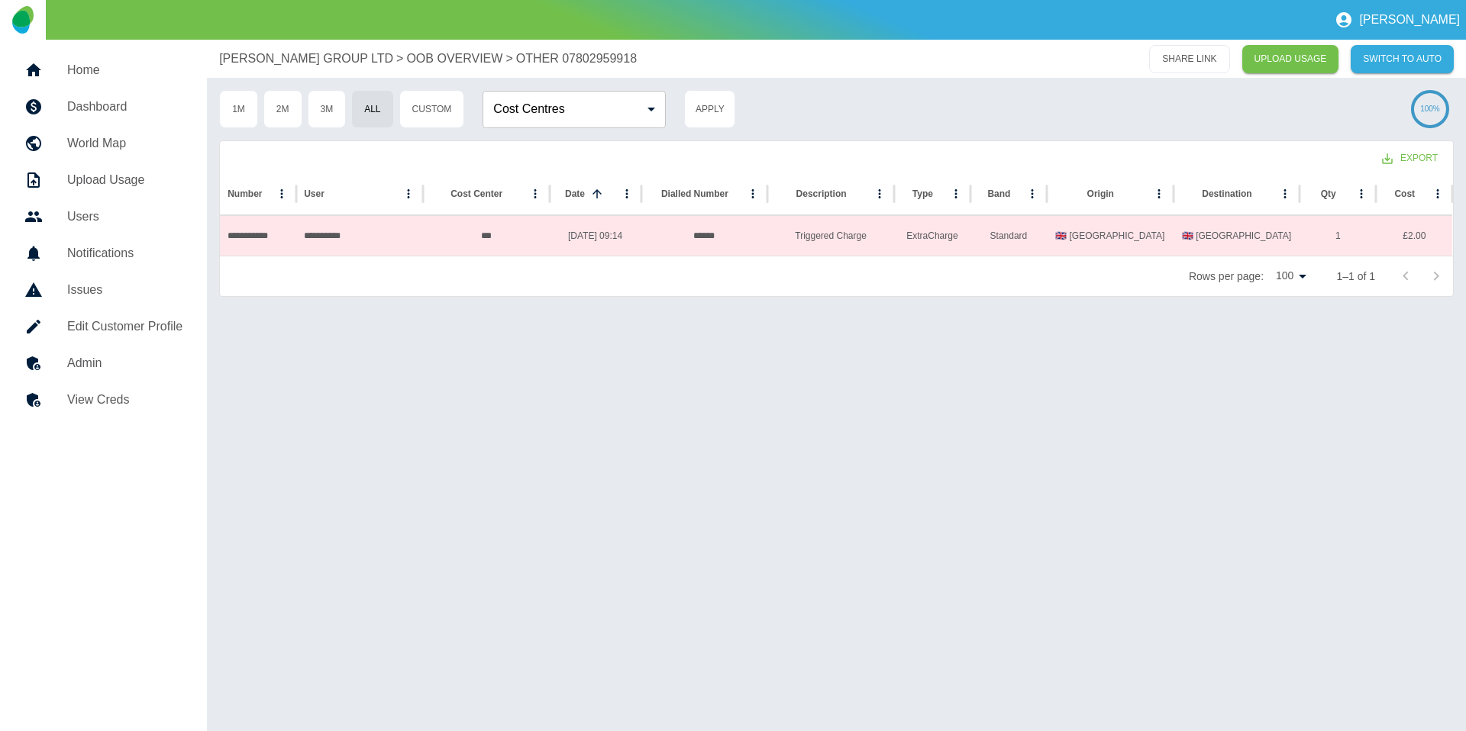
click at [369, 60] on p "[PERSON_NAME] GROUP LTD" at bounding box center [306, 59] width 174 height 18
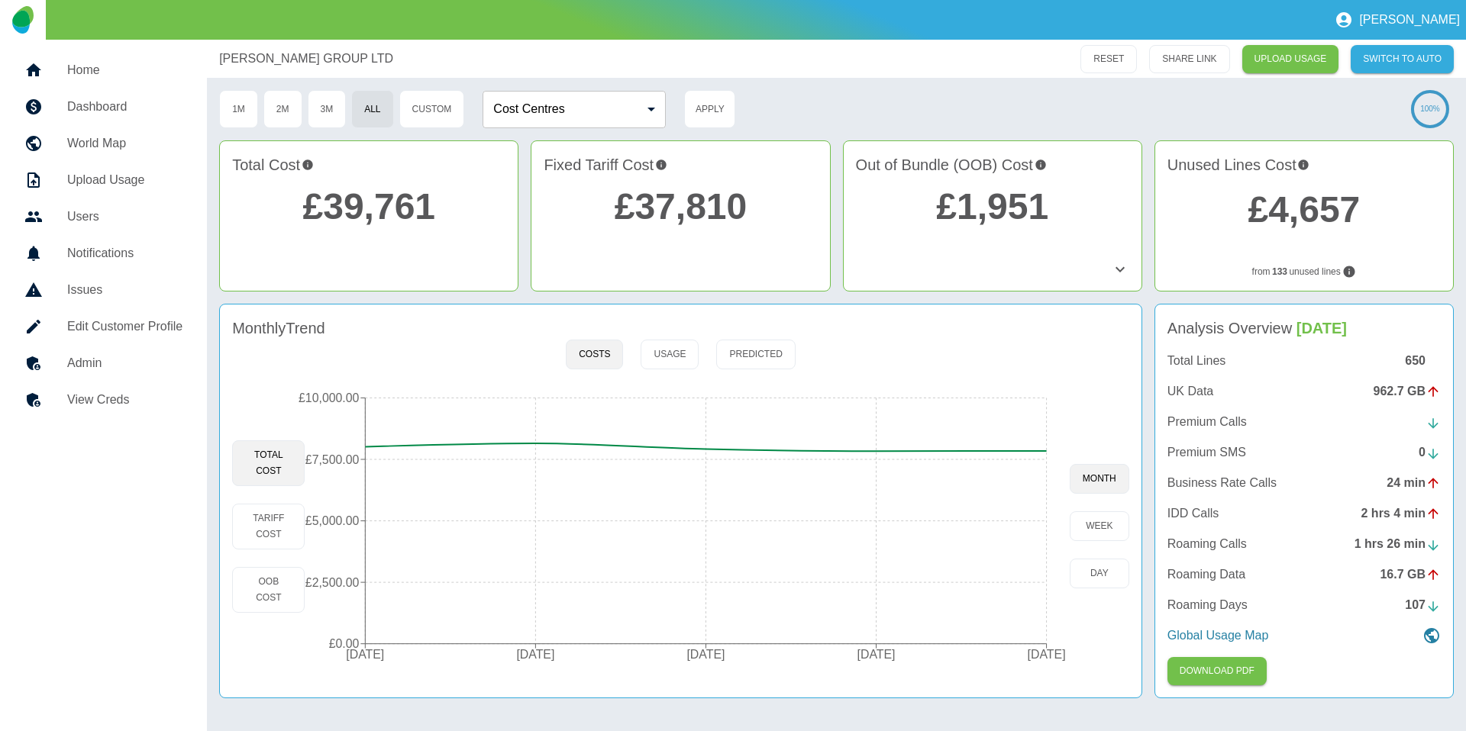
click at [1116, 265] on icon at bounding box center [1120, 269] width 18 height 18
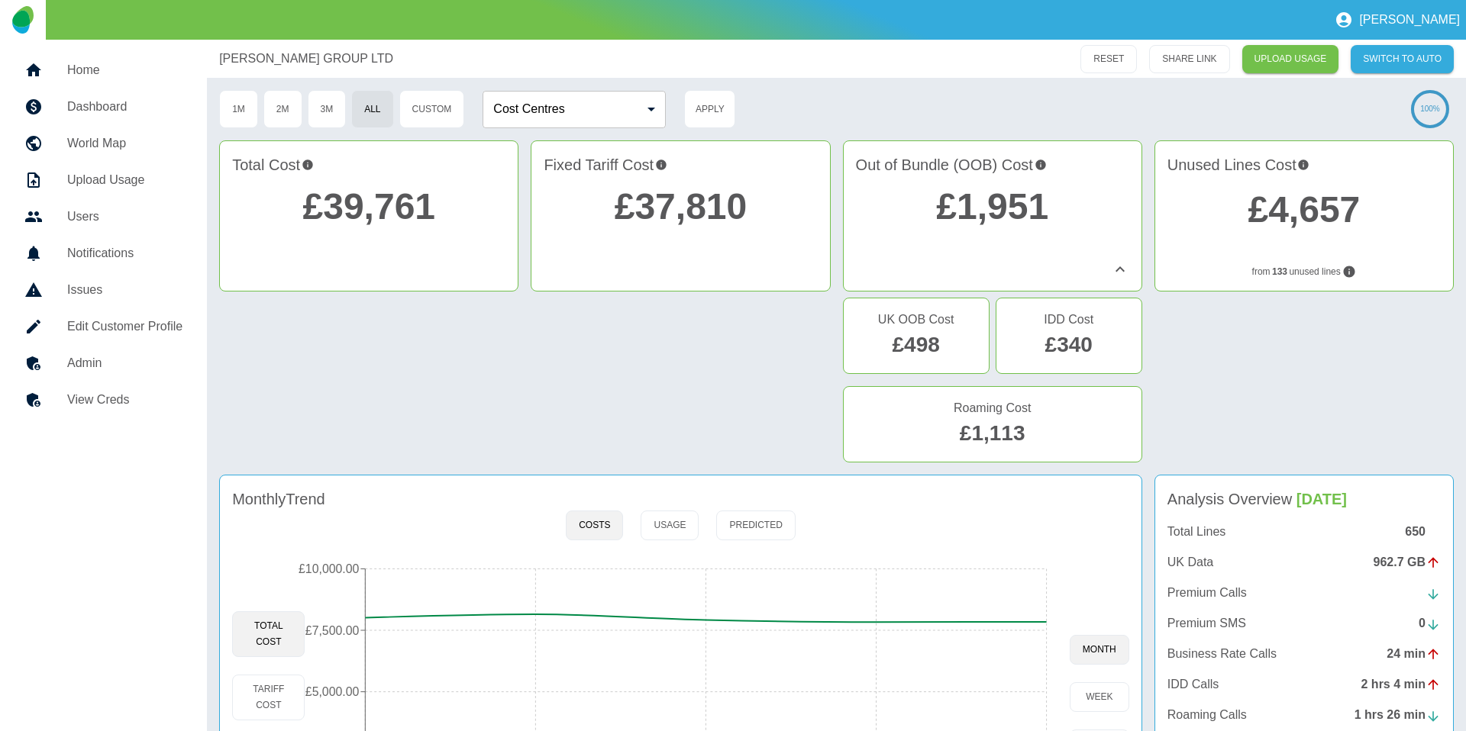
click at [844, 65] on div "[PERSON_NAME] GROUP LTD" at bounding box center [552, 59] width 666 height 18
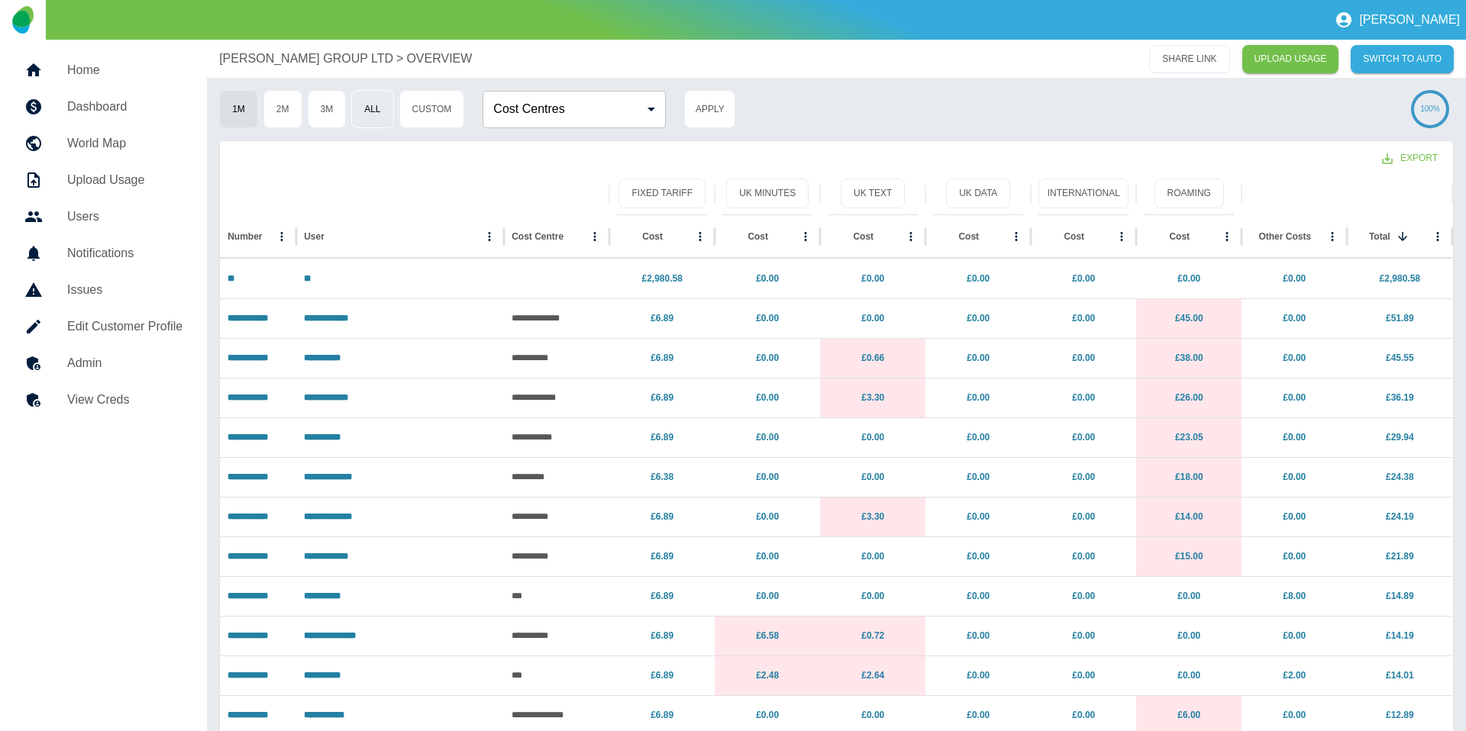
click at [360, 102] on button "All" at bounding box center [372, 109] width 42 height 38
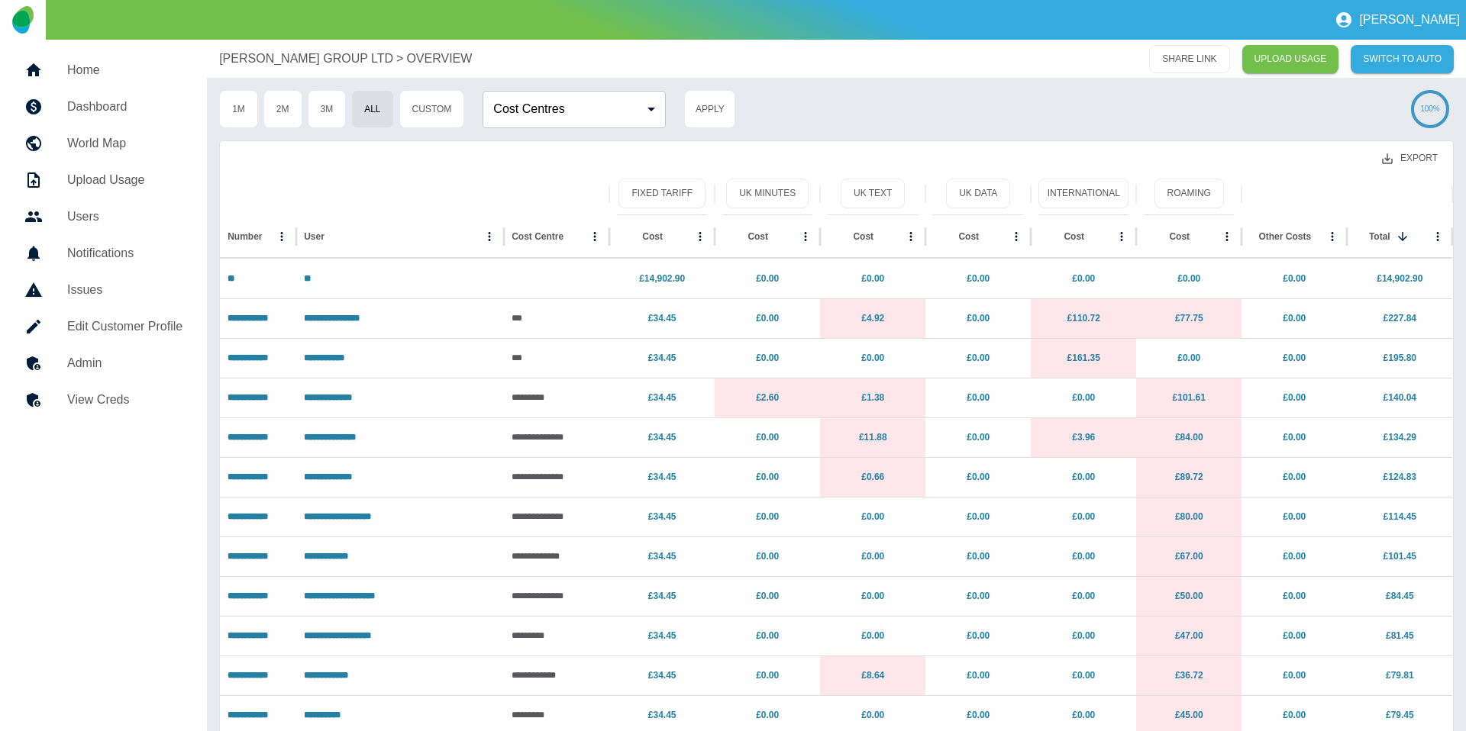
click at [1412, 161] on button "Export" at bounding box center [1410, 158] width 80 height 28
click at [1365, 214] on li "Download as EXCEL" at bounding box center [1381, 219] width 138 height 27
click at [1312, 239] on button "Sort" at bounding box center [1322, 236] width 21 height 21
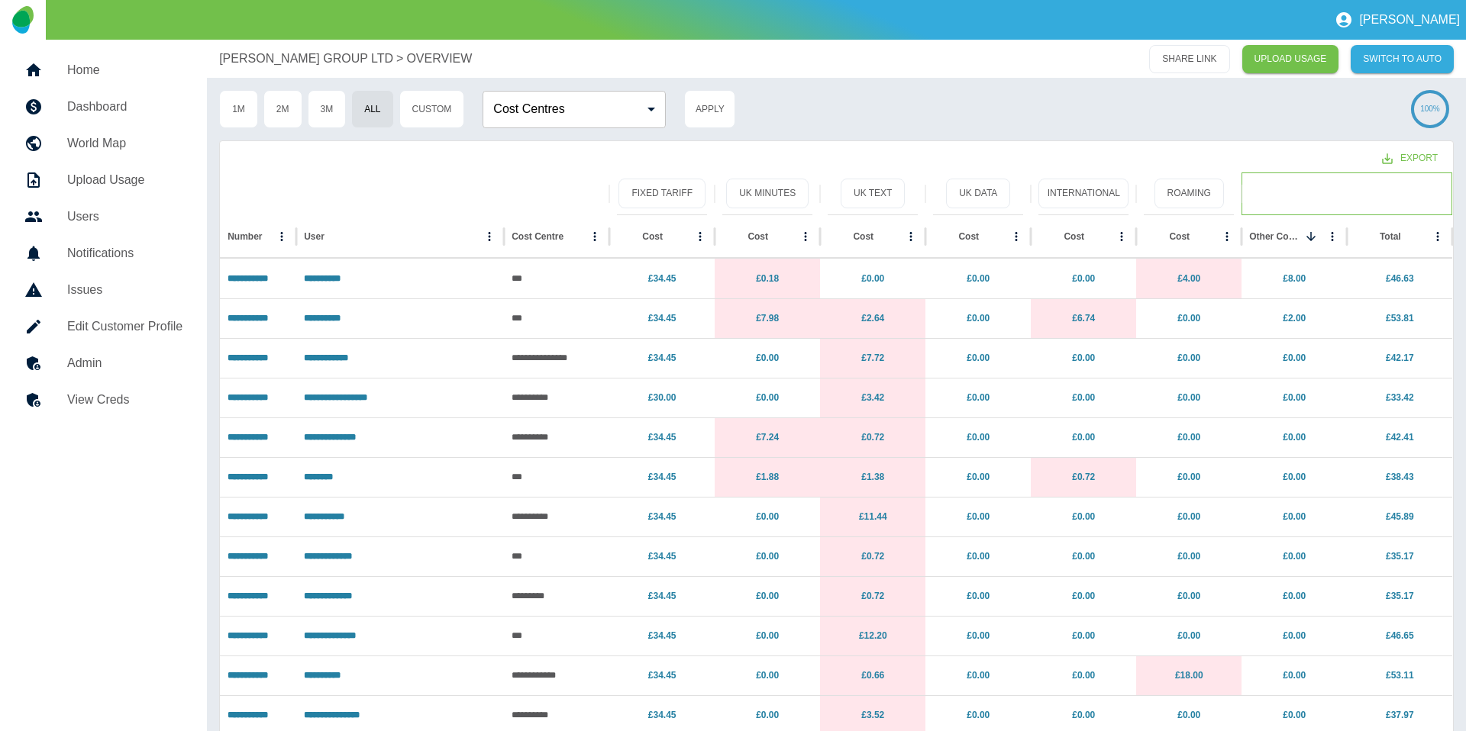
click at [1292, 183] on div at bounding box center [1346, 194] width 195 height 43
click at [1301, 276] on link "£8.00" at bounding box center [1293, 278] width 23 height 11
